Goal: Information Seeking & Learning: Learn about a topic

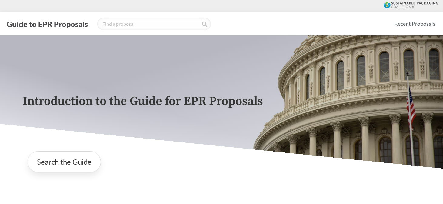
scroll to position [212, 0]
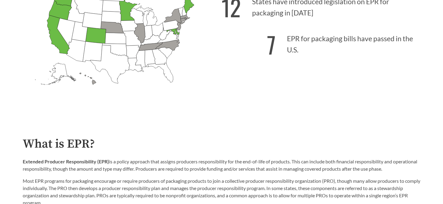
click at [126, 100] on icon "[US_STATE] Introduced: [US_STATE] Introduced: [US_STATE] Introduced: [US_STATE]…" at bounding box center [122, 49] width 199 height 124
click at [194, 112] on div "Alabama Introduced: Alaska Introduced: Arizona Introduced: Arkansas Introduced:…" at bounding box center [122, 50] width 199 height 126
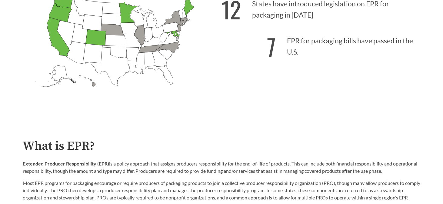
scroll to position [211, 0]
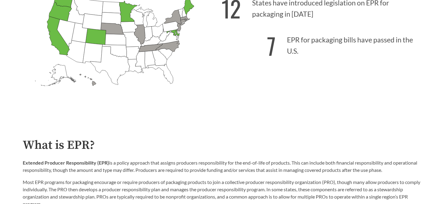
click at [189, 111] on icon "Alabama Introduced: Alaska Introduced: Arizona Introduced: Arkansas Introduced:…" at bounding box center [122, 50] width 199 height 124
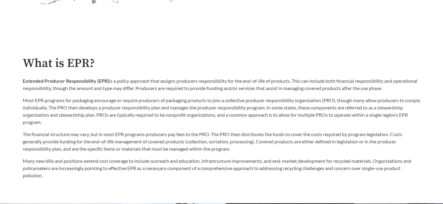
scroll to position [294, 0]
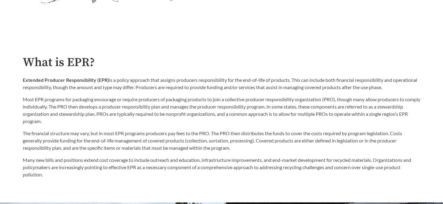
click at [247, 166] on p "Many new bills and positions extend cost coverage to include outreach and educa…" at bounding box center [222, 167] width 398 height 22
click at [251, 152] on div "The financial structure may vary, but in most EPR programs producers pay fees t…" at bounding box center [222, 154] width 398 height 48
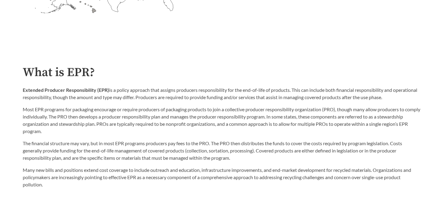
scroll to position [282, 0]
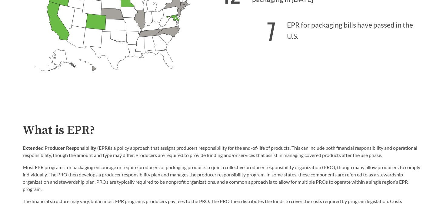
scroll to position [225, 0]
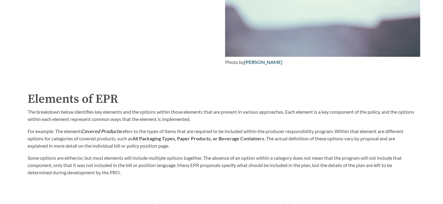
scroll to position [871, 0]
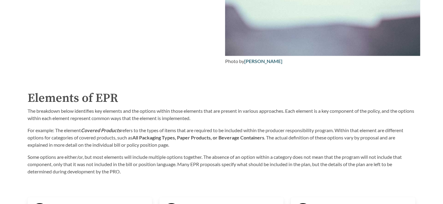
click at [84, 69] on div "Purpose of the Guide EPR for packaging and paper products is gaining attention …" at bounding box center [221, 198] width 407 height 807
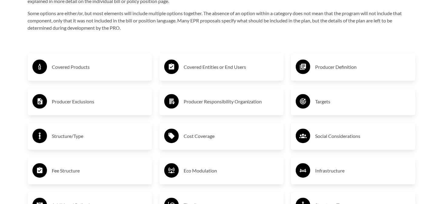
scroll to position [1015, 0]
click at [78, 66] on h3 "Covered Products" at bounding box center [99, 67] width 95 height 10
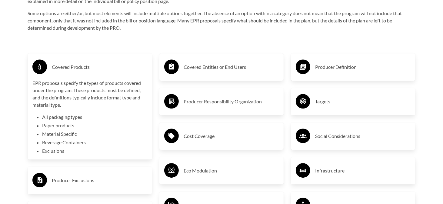
click at [81, 64] on h3 "Covered Products" at bounding box center [99, 67] width 95 height 10
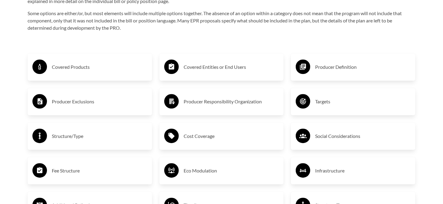
click at [71, 101] on h3 "Producer Exclusions" at bounding box center [99, 102] width 95 height 10
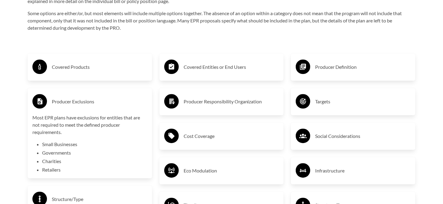
click at [71, 101] on h3 "Producer Exclusions" at bounding box center [99, 102] width 95 height 10
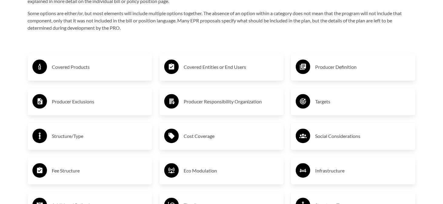
click at [323, 69] on h3 "Producer Definition" at bounding box center [362, 67] width 95 height 10
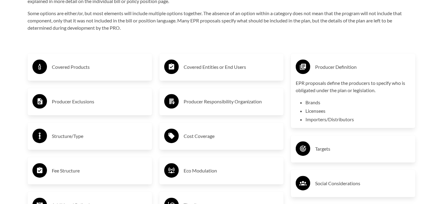
click at [323, 69] on h3 "Producer Definition" at bounding box center [362, 67] width 95 height 10
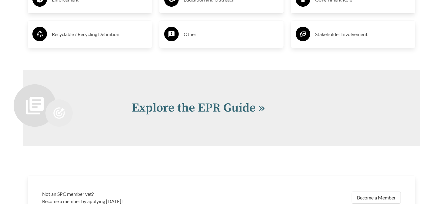
scroll to position [1273, 0]
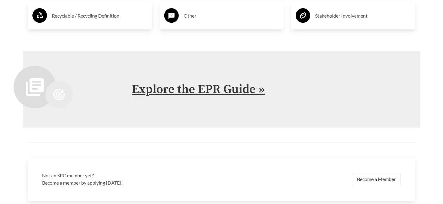
click at [236, 85] on link "Explore the EPR Guide »" at bounding box center [198, 89] width 133 height 15
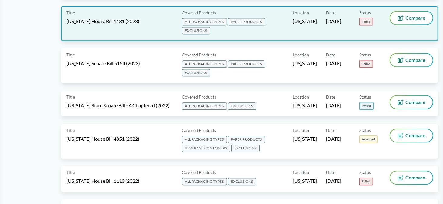
scroll to position [2391, 0]
